Goal: Task Accomplishment & Management: Complete application form

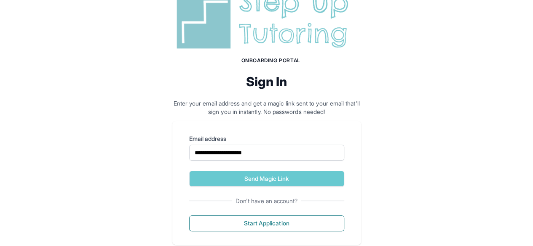
scroll to position [72, 0]
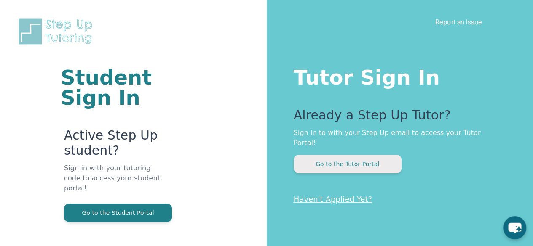
click at [362, 155] on button "Go to the Tutor Portal" at bounding box center [348, 164] width 108 height 19
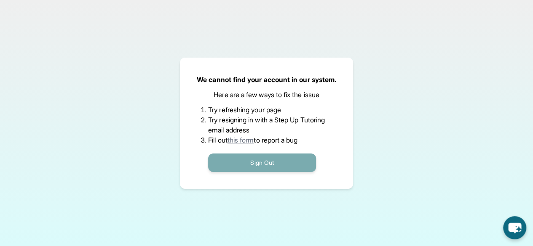
click at [238, 164] on button "Sign Out" at bounding box center [262, 163] width 108 height 19
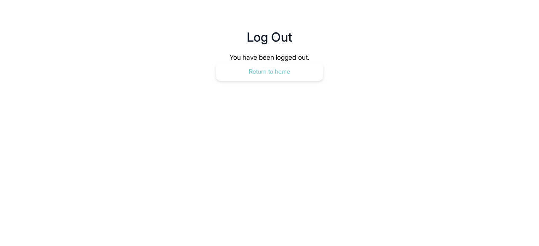
click at [228, 67] on button "Return to home" at bounding box center [270, 71] width 108 height 19
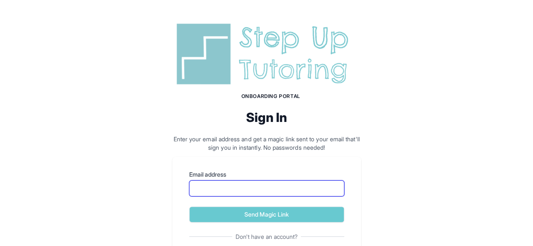
drag, startPoint x: 223, startPoint y: 184, endPoint x: 200, endPoint y: 187, distance: 23.3
click at [200, 187] on input "Email address" at bounding box center [266, 189] width 155 height 16
type input "**********"
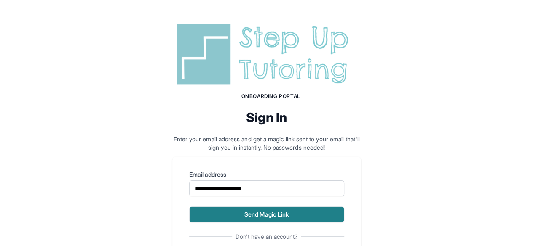
click at [251, 210] on button "Send Magic Link" at bounding box center [266, 215] width 155 height 16
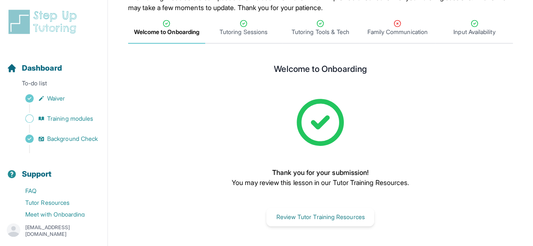
scroll to position [97, 0]
click at [379, 31] on span "Family Communication" at bounding box center [397, 32] width 60 height 8
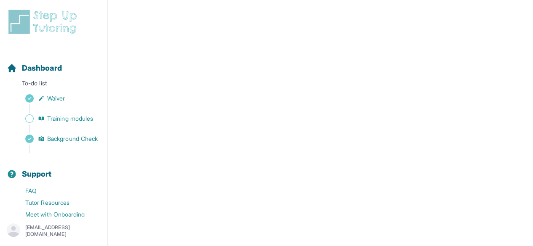
scroll to position [0, 0]
